Goal: Task Accomplishment & Management: Manage account settings

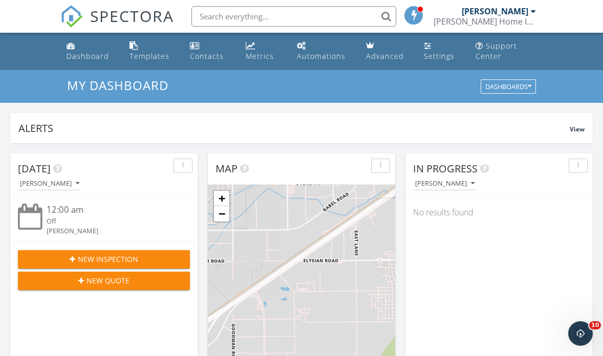
click at [535, 11] on div at bounding box center [533, 11] width 5 height 8
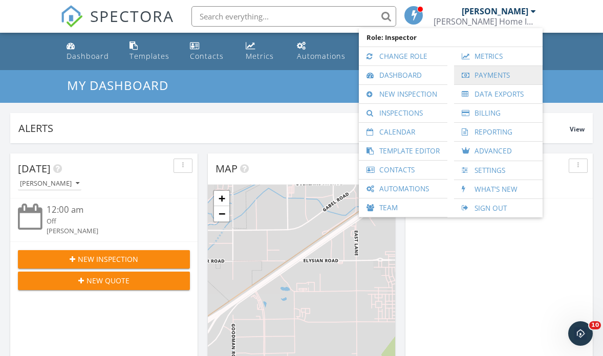
click at [485, 77] on link "Payments" at bounding box center [498, 75] width 78 height 18
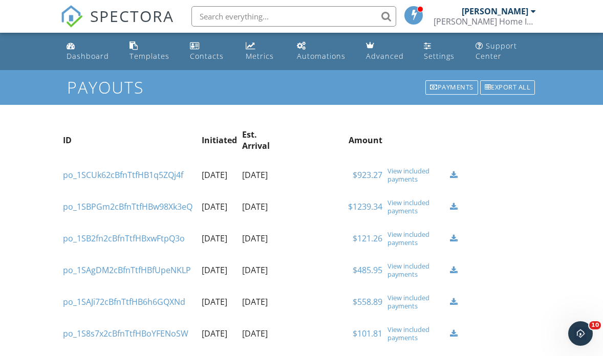
click at [583, 1] on nav "SPECTORA [PERSON_NAME] [PERSON_NAME] Home Inspection, LLC Role: Inspector Chang…" at bounding box center [301, 16] width 603 height 33
click at [95, 57] on div "Dashboard" at bounding box center [88, 56] width 42 height 10
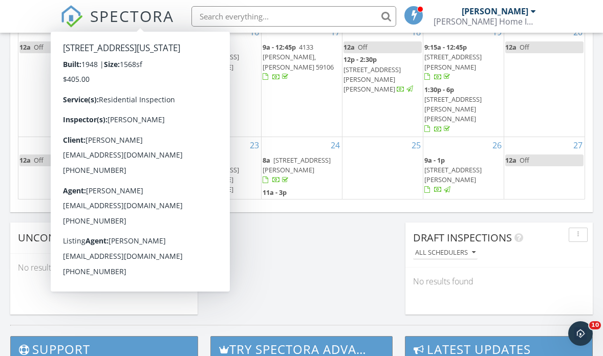
scroll to position [754, 0]
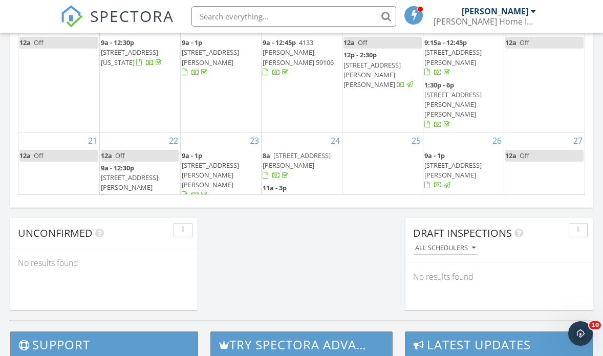
click at [542, 226] on div "4" at bounding box center [544, 256] width 81 height 60
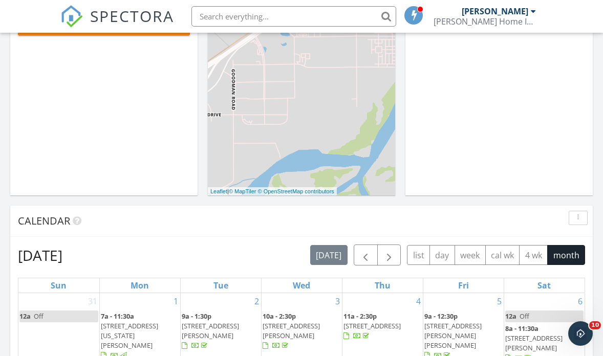
scroll to position [253, 0]
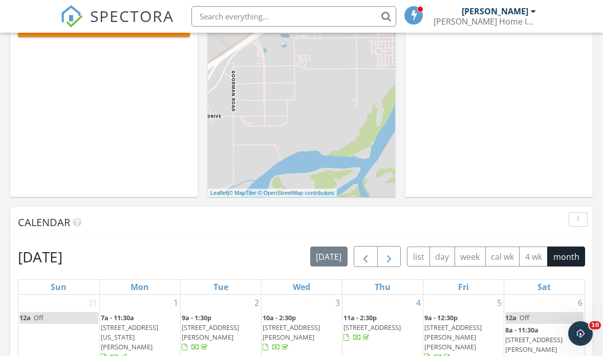
click at [386, 257] on span "button" at bounding box center [389, 257] width 12 height 12
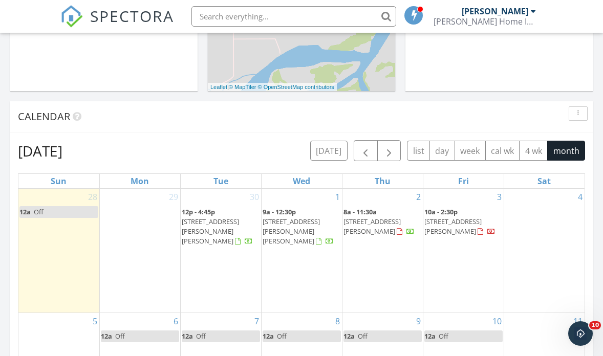
scroll to position [360, 0]
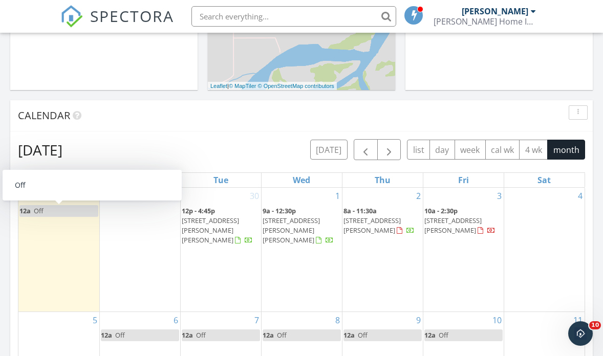
click at [47, 212] on link "12a Off" at bounding box center [58, 211] width 79 height 12
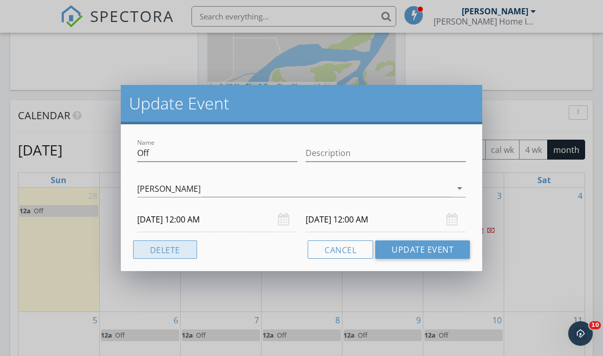
click at [171, 247] on button "Delete" at bounding box center [165, 249] width 64 height 18
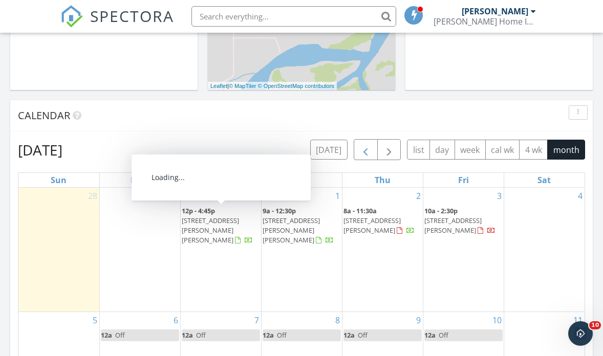
click at [366, 151] on span "button" at bounding box center [365, 150] width 12 height 12
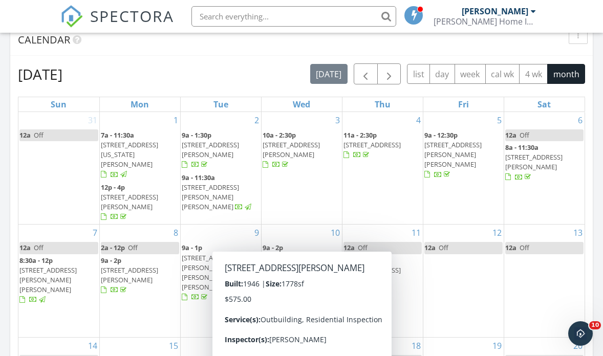
scroll to position [407, 0]
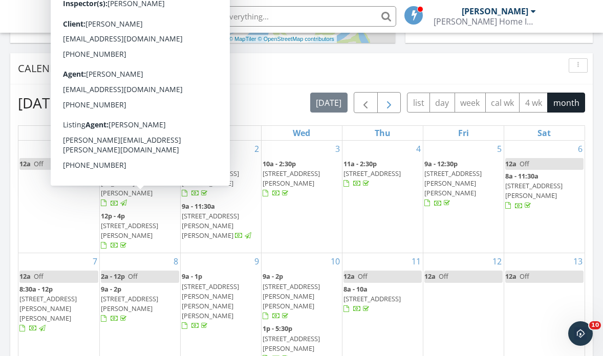
click at [388, 102] on span "button" at bounding box center [389, 103] width 12 height 12
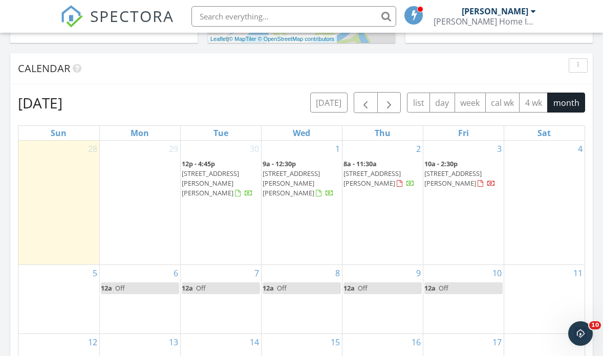
click at [139, 181] on div "29" at bounding box center [140, 203] width 80 height 124
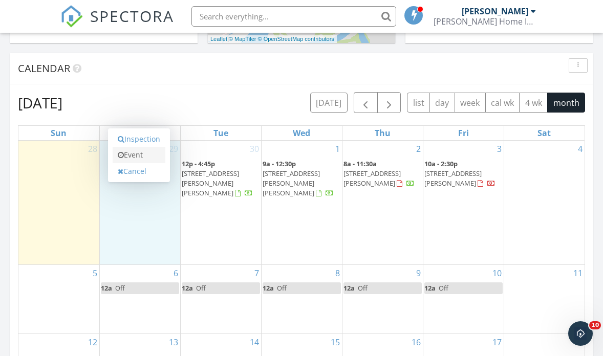
click at [135, 158] on link "Event" at bounding box center [139, 155] width 53 height 16
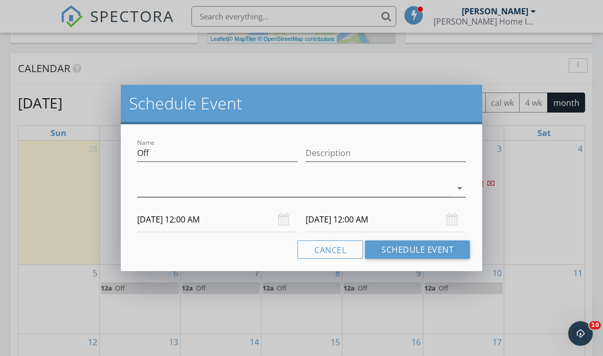
click at [155, 187] on div at bounding box center [294, 188] width 315 height 17
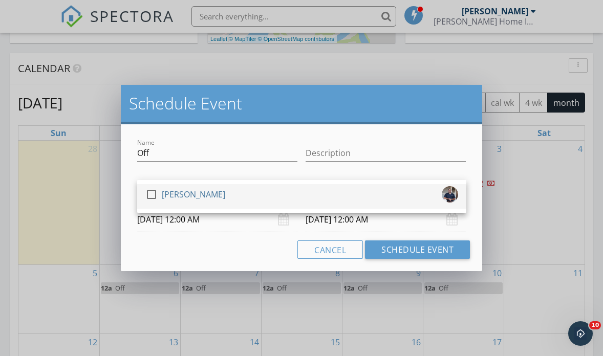
click at [156, 189] on div at bounding box center [151, 194] width 17 height 17
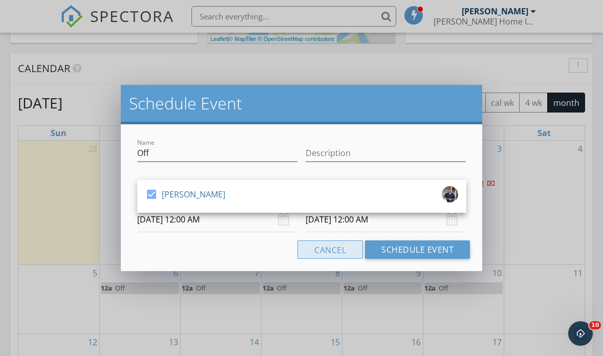
click at [389, 247] on button "Schedule Event" at bounding box center [417, 249] width 105 height 18
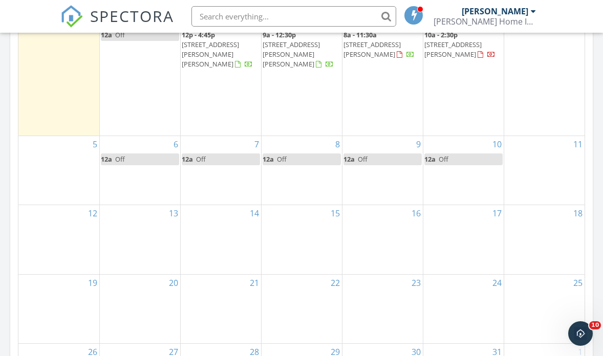
scroll to position [537, 0]
